Goal: Task Accomplishment & Management: Manage account settings

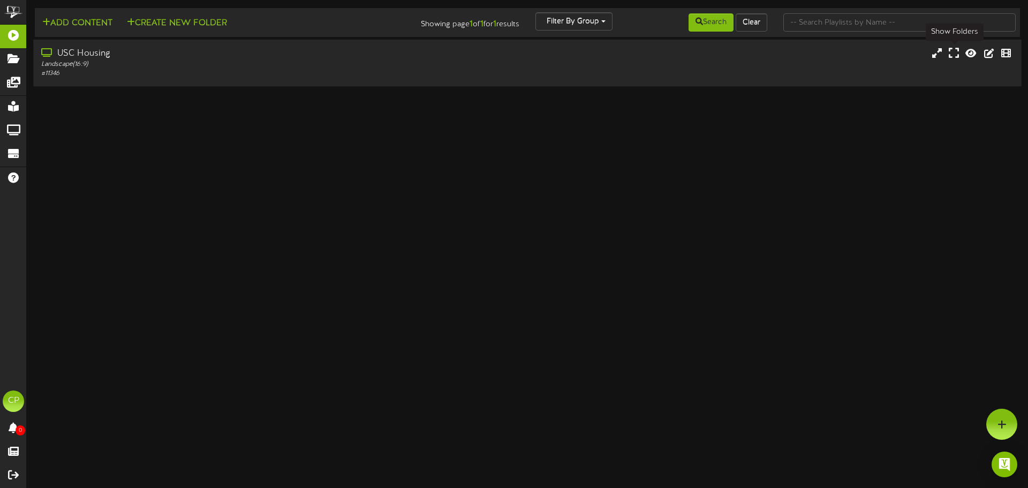
click at [954, 56] on icon at bounding box center [954, 53] width 10 height 12
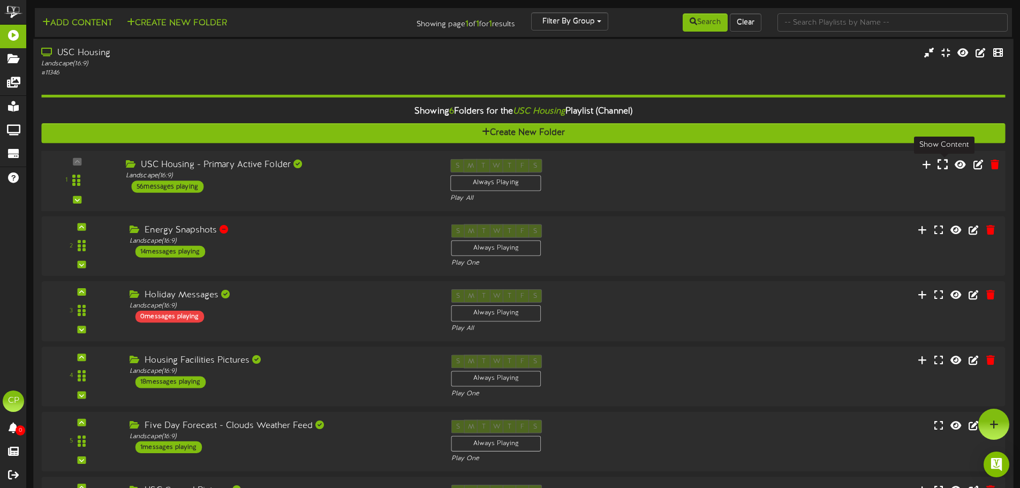
click at [944, 169] on icon at bounding box center [943, 164] width 10 height 12
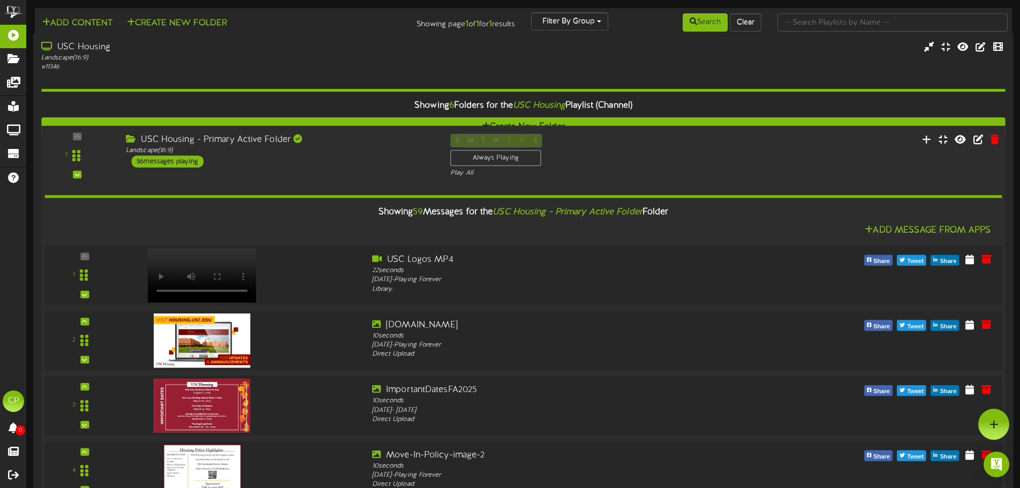
scroll to position [3641, 0]
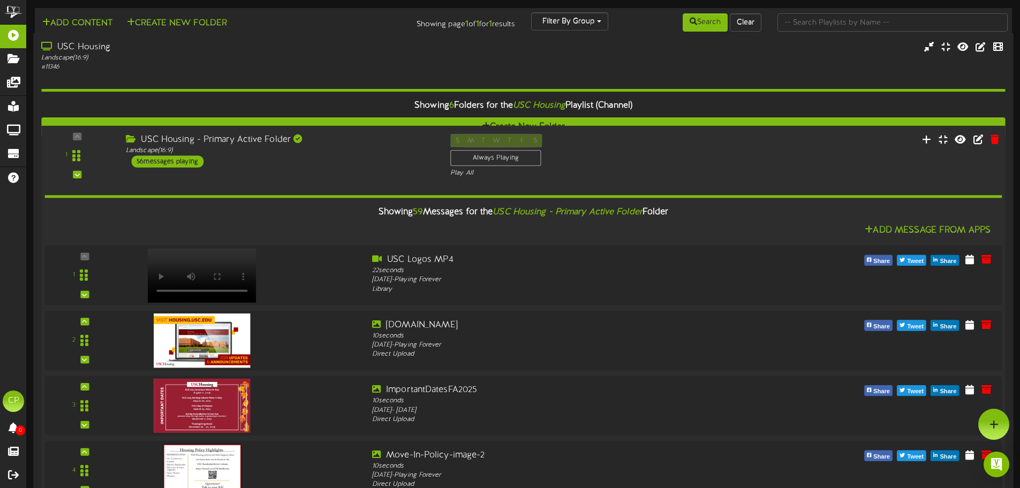
scroll to position [3159, 0]
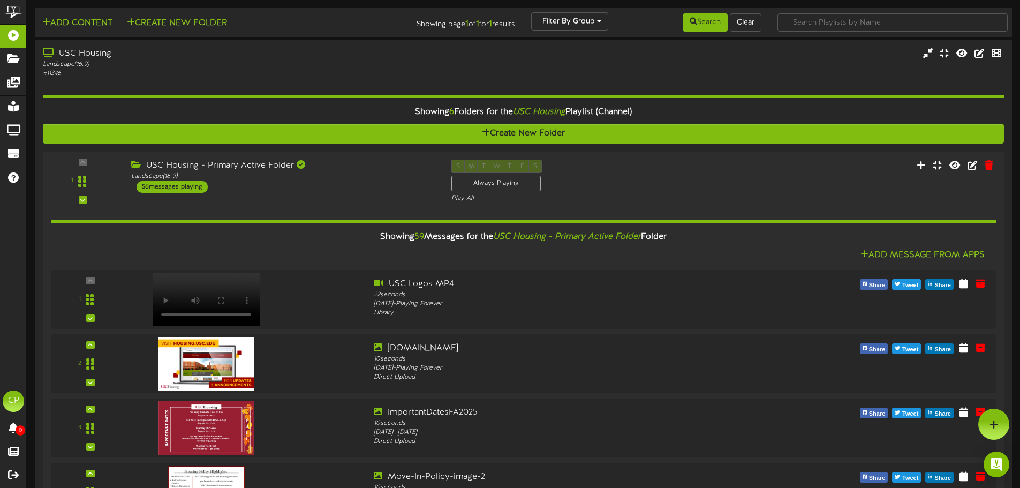
scroll to position [2892, 0]
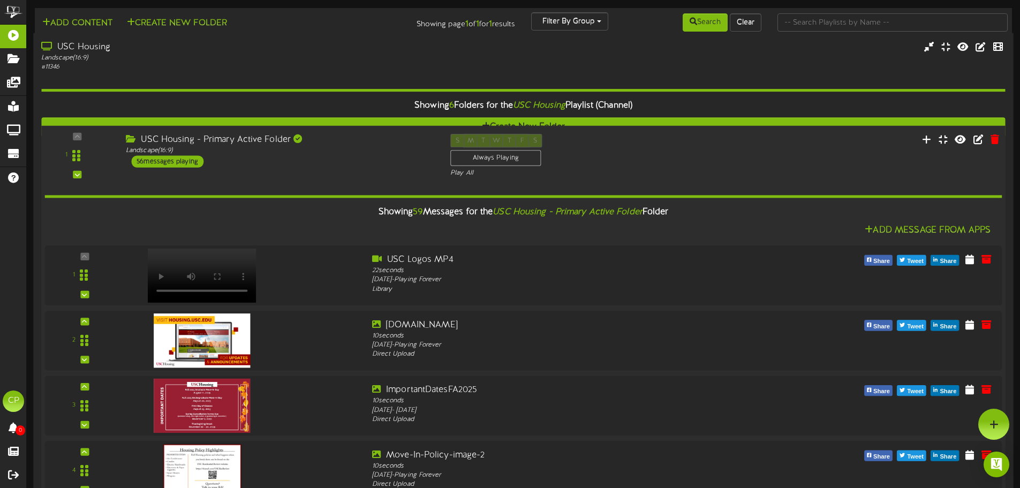
scroll to position [1928, 0]
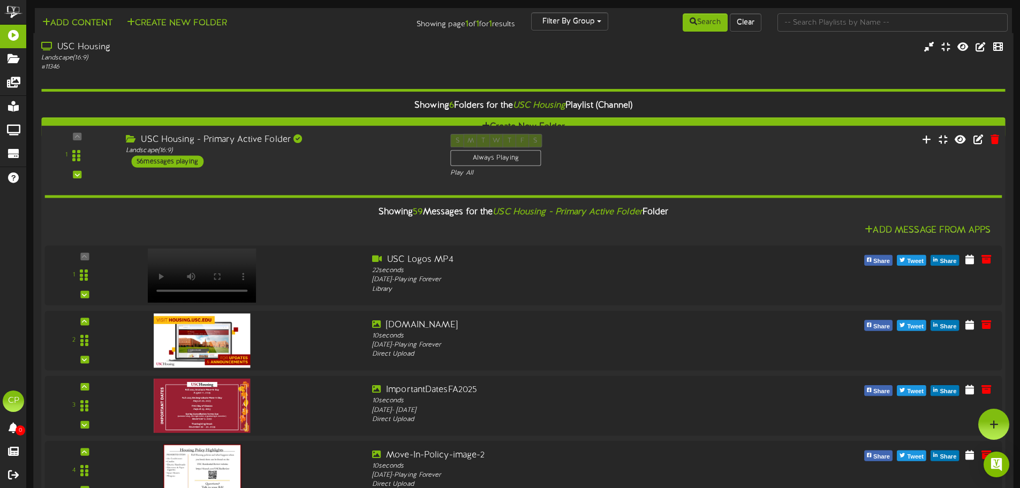
scroll to position [3588, 0]
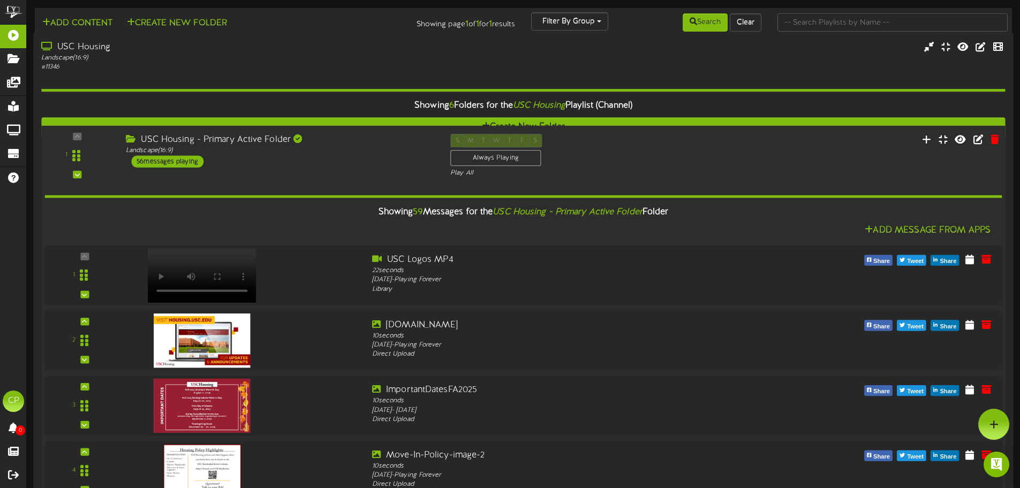
scroll to position [3213, 0]
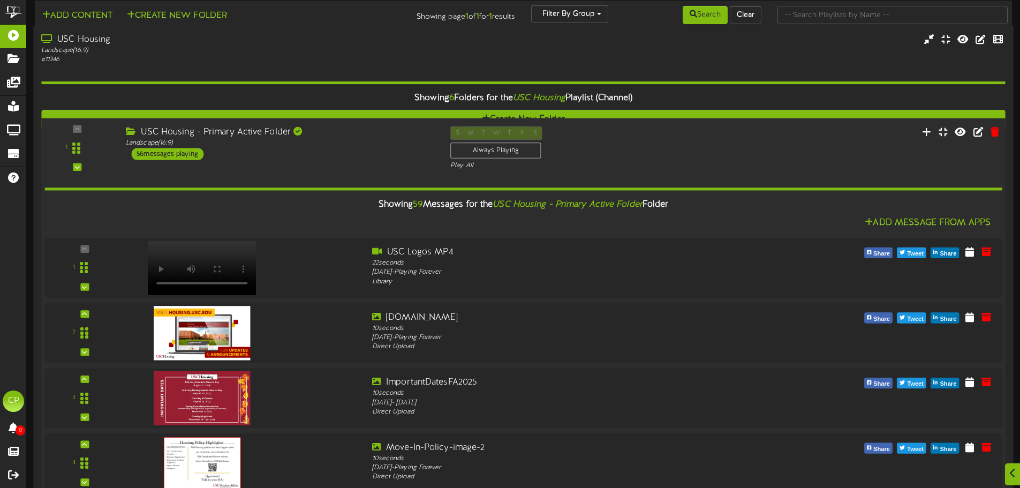
scroll to position [3588, 0]
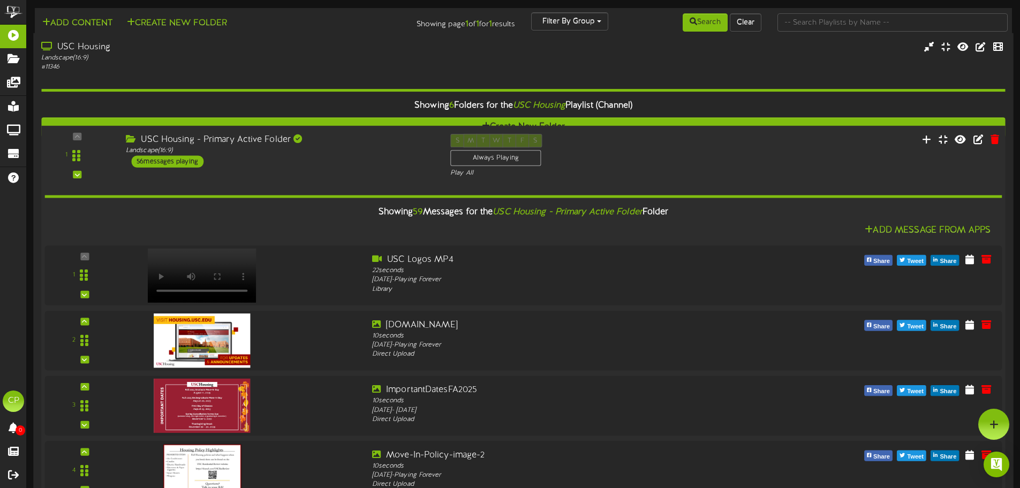
scroll to position [3320, 0]
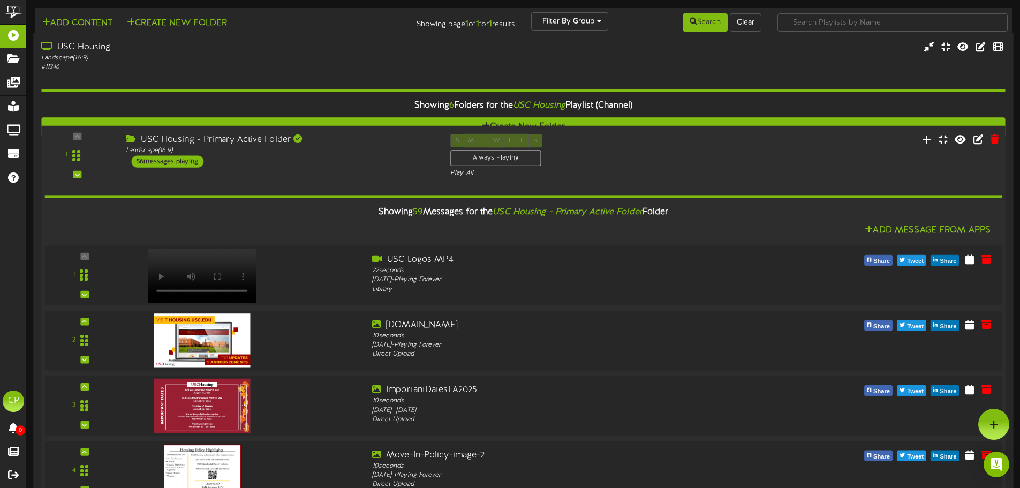
scroll to position [2410, 0]
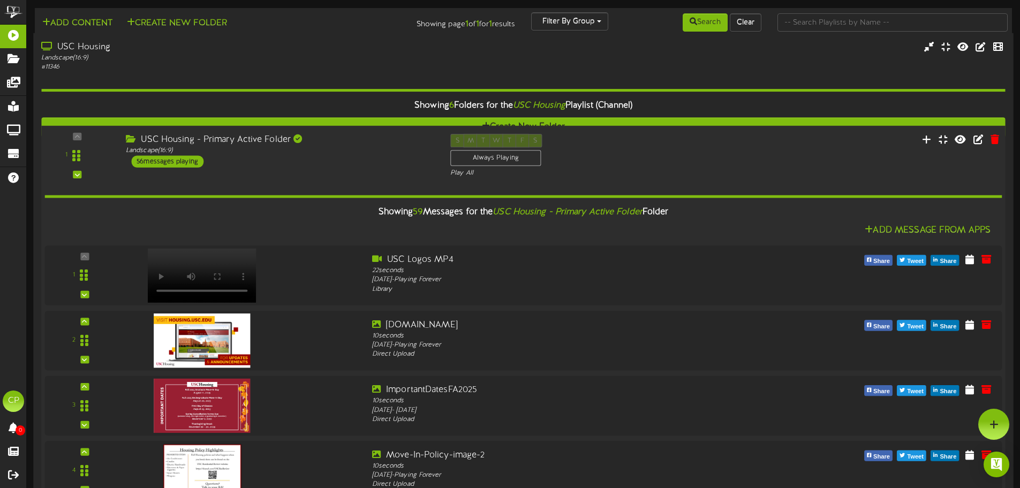
drag, startPoint x: 83, startPoint y: 416, endPoint x: 121, endPoint y: 118, distance: 299.6
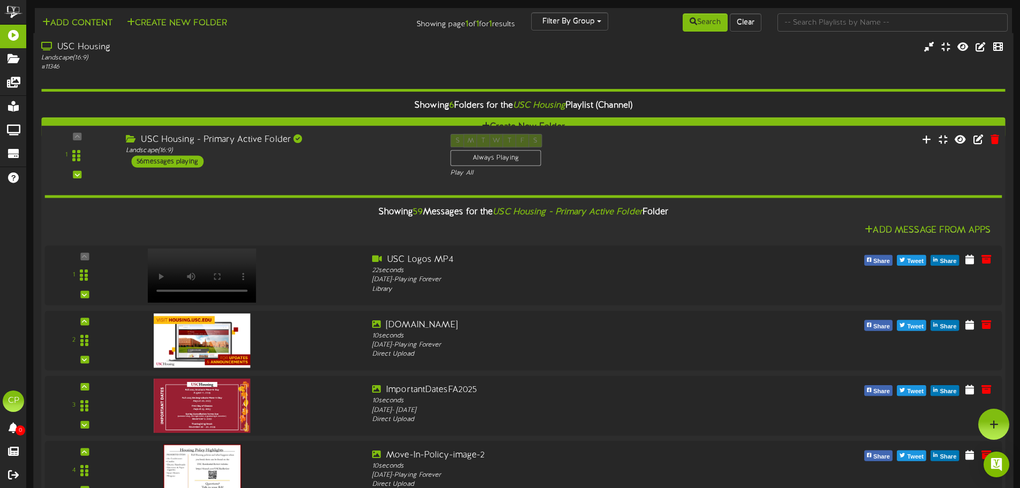
scroll to position [2559, 0]
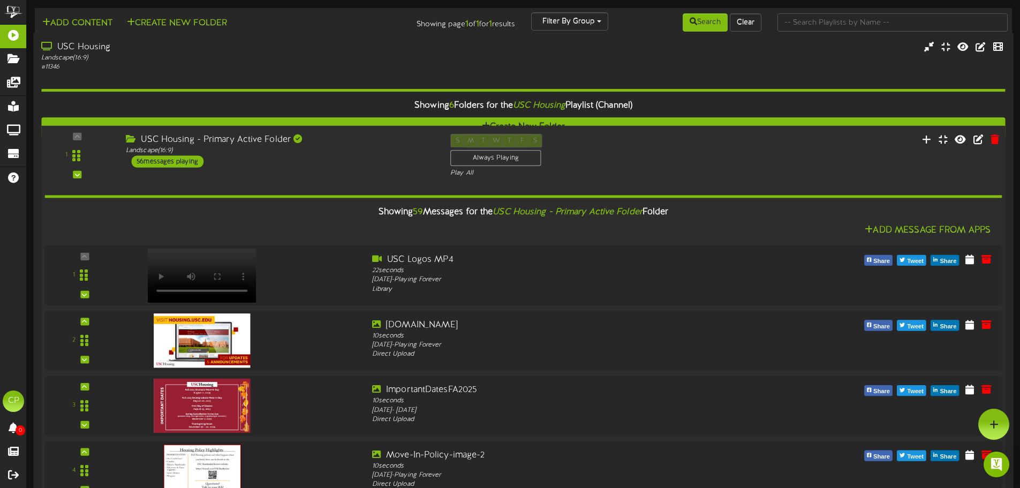
scroll to position [2344, 0]
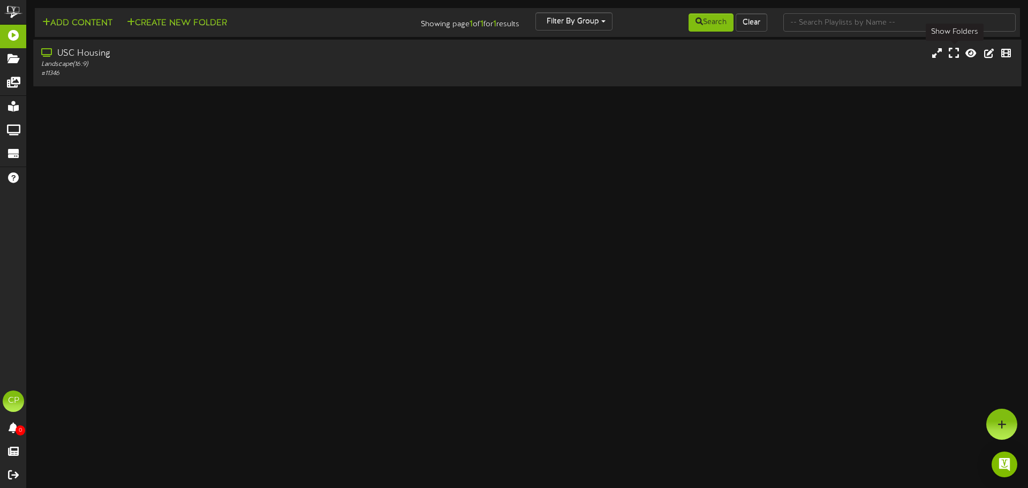
click at [952, 57] on icon at bounding box center [954, 53] width 10 height 12
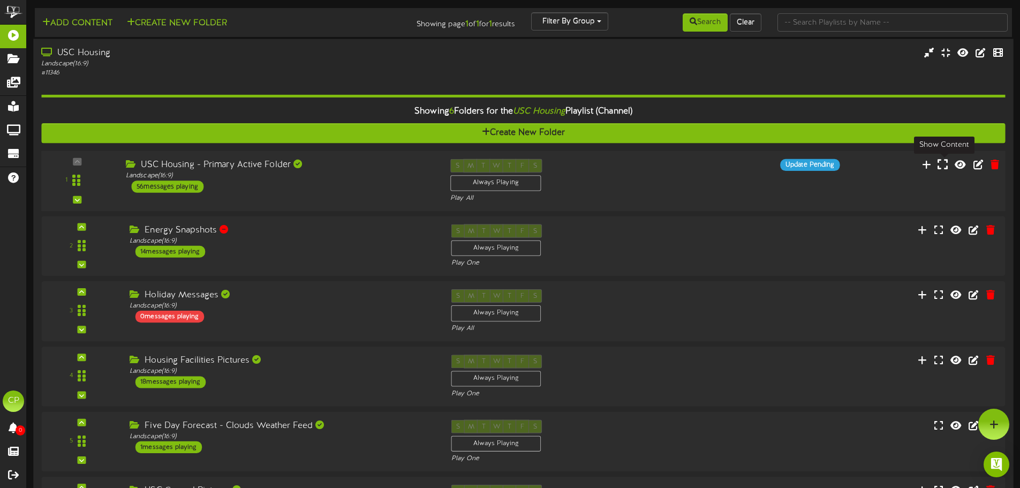
click at [942, 167] on icon at bounding box center [943, 164] width 10 height 12
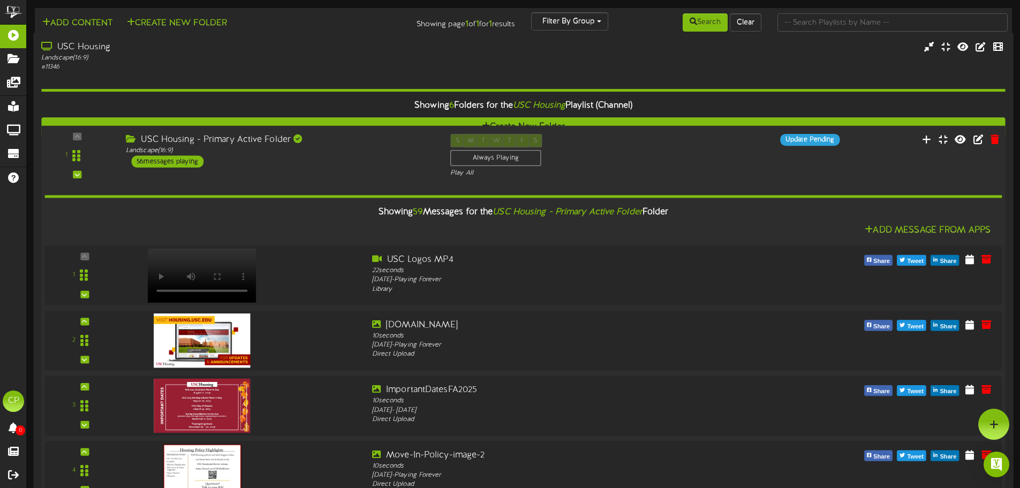
scroll to position [3213, 0]
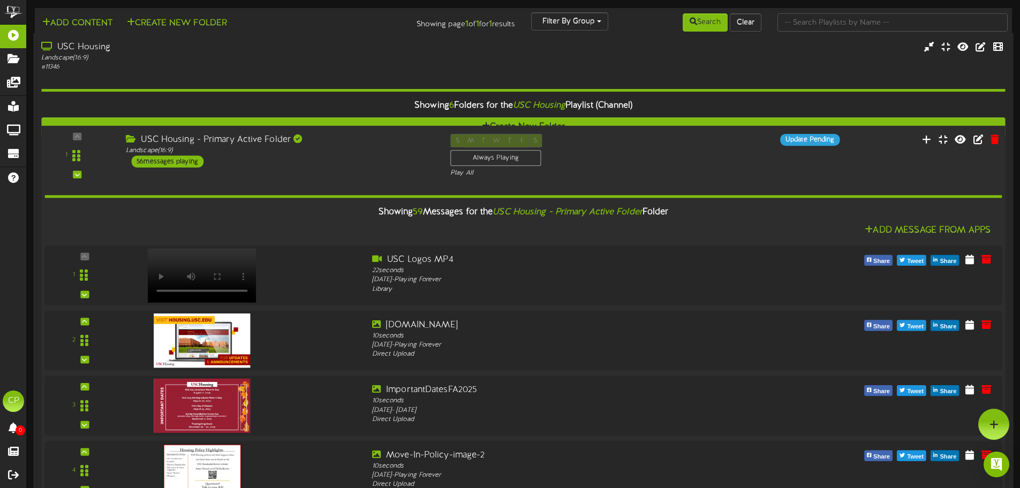
scroll to position [2945, 0]
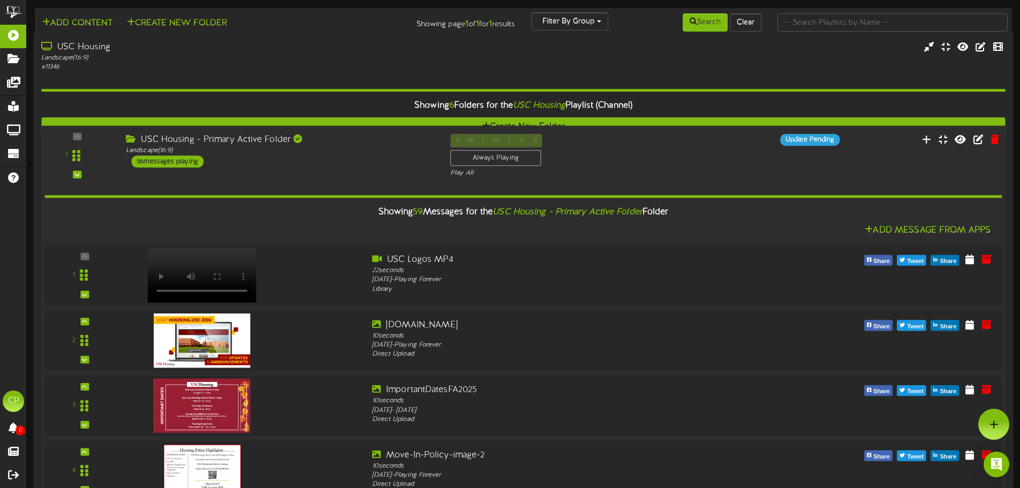
scroll to position [2303, 0]
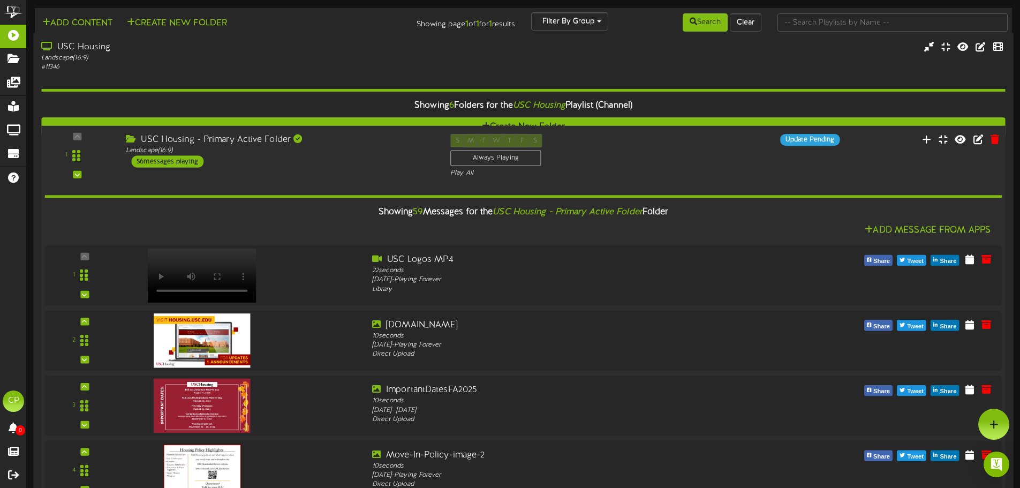
scroll to position [1660, 0]
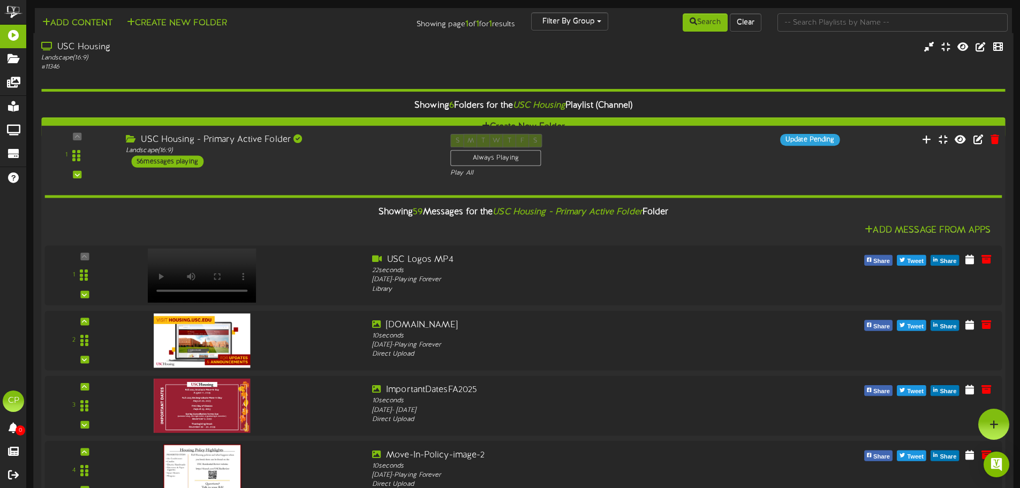
scroll to position [1499, 0]
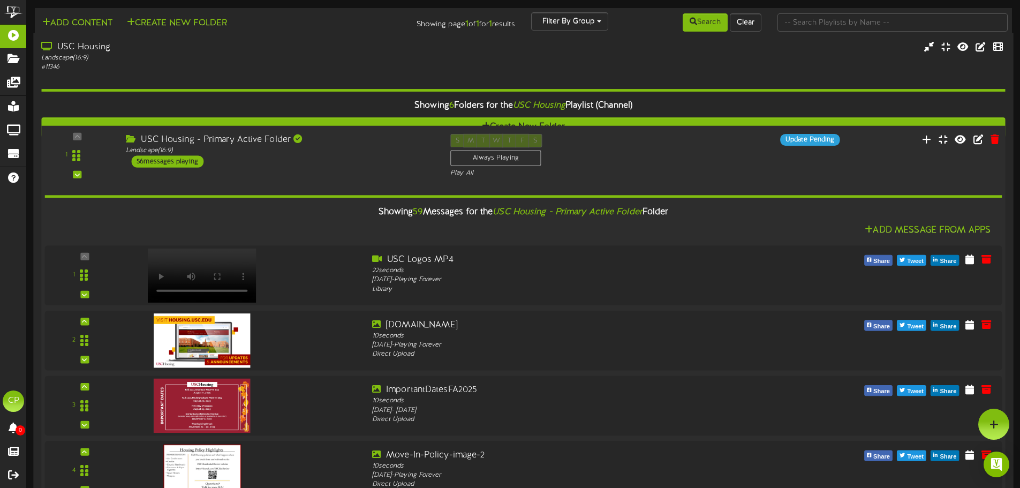
scroll to position [3320, 0]
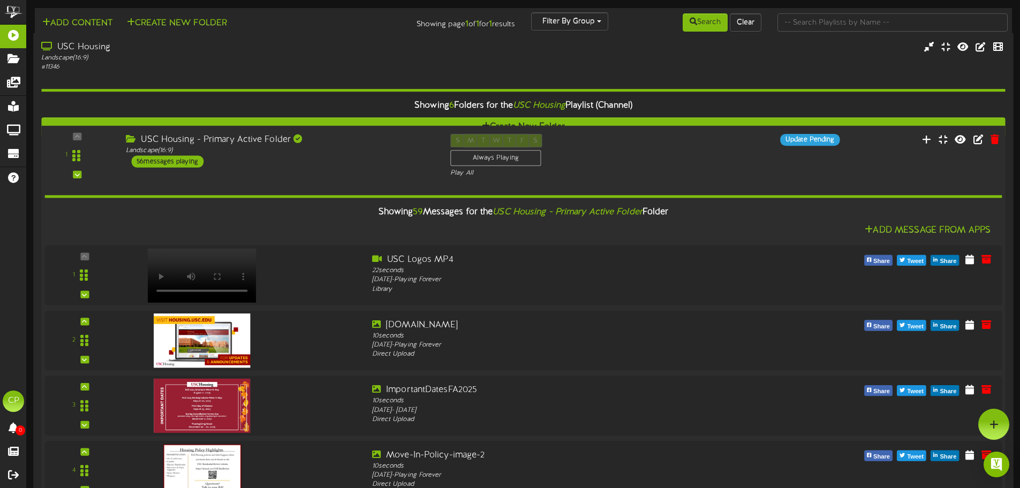
scroll to position [2517, 0]
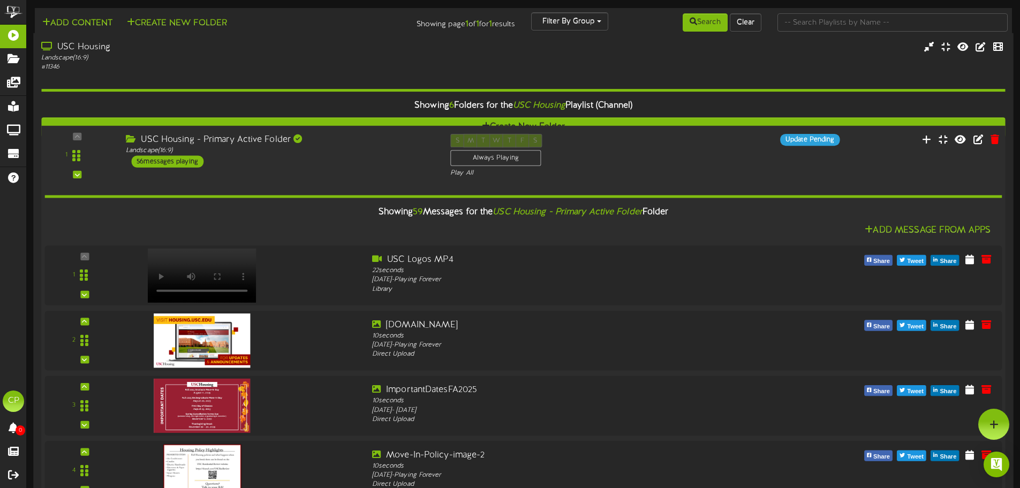
scroll to position [1821, 0]
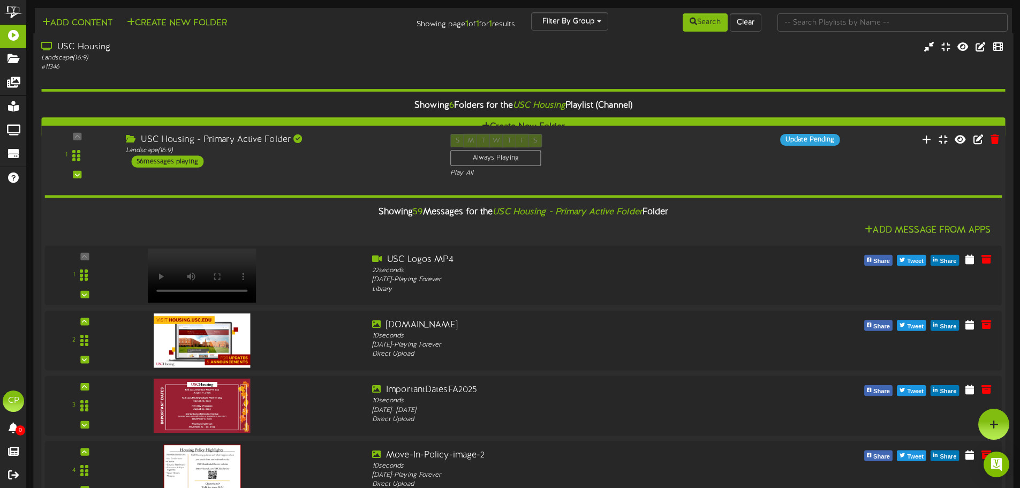
scroll to position [1232, 0]
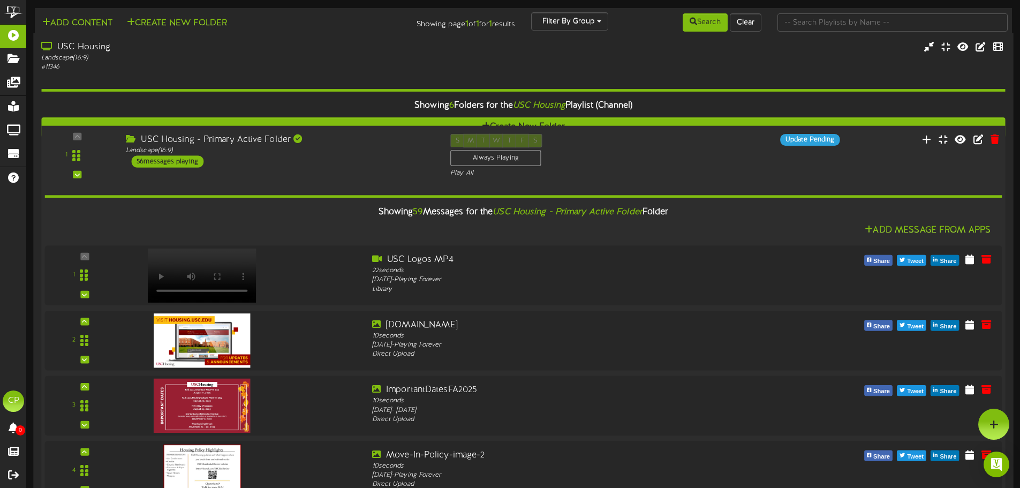
scroll to position [643, 0]
